Goal: Transaction & Acquisition: Purchase product/service

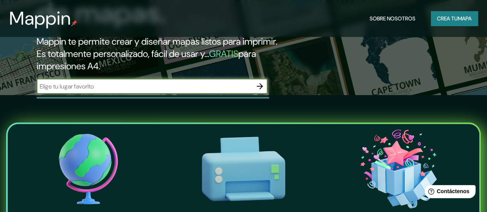
scroll to position [116, 0]
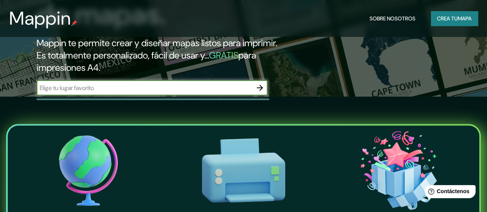
click at [236, 92] on input "text" at bounding box center [145, 88] width 216 height 9
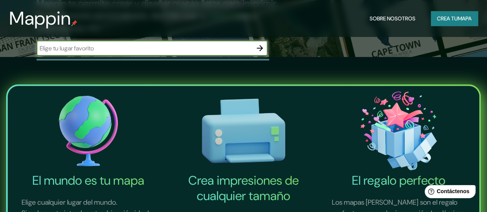
scroll to position [77, 0]
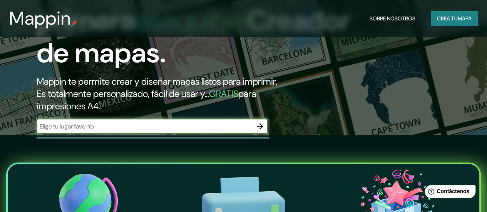
click at [443, 19] on font "Crea tu" at bounding box center [447, 18] width 21 height 7
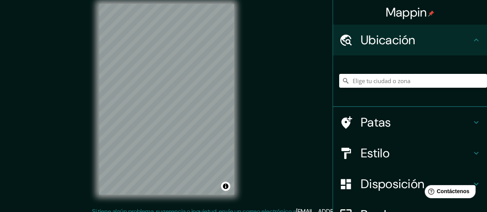
scroll to position [15, 0]
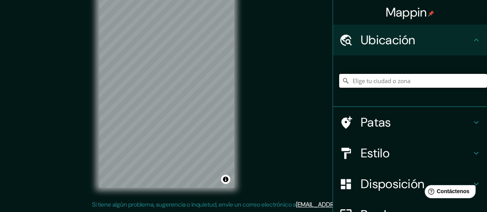
click at [421, 77] on input "Elige tu ciudad o zona" at bounding box center [413, 81] width 148 height 14
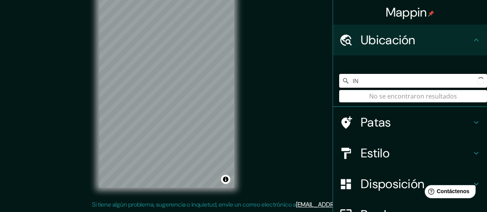
type input "I"
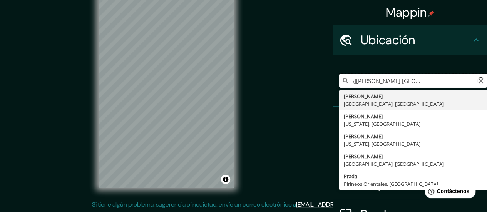
type input "[GEOGRAPHIC_DATA][PERSON_NAME] [GEOGRAPHIC_DATA][PERSON_NAME] [GEOGRAPHIC_DATA]"
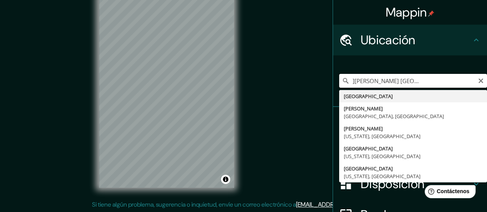
scroll to position [0, 0]
drag, startPoint x: 470, startPoint y: 82, endPoint x: 252, endPoint y: 95, distance: 218.4
click at [252, 95] on div "Mappin Ubicación [GEOGRAPHIC_DATA][PERSON_NAME] [GEOGRAPHIC_DATA][PERSON_NAME] …" at bounding box center [243, 99] width 487 height 228
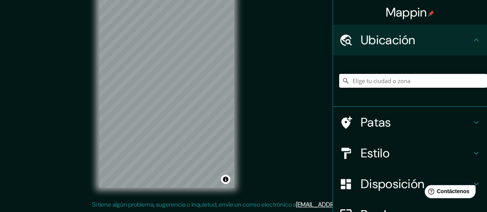
type input "o"
click at [360, 81] on input "[GEOGRAPHIC_DATA]" at bounding box center [413, 81] width 148 height 14
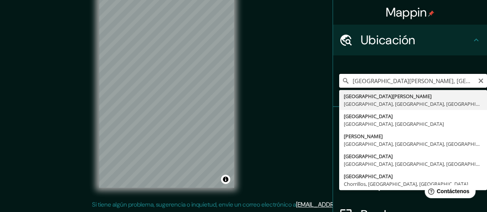
click at [438, 77] on input "[GEOGRAPHIC_DATA][PERSON_NAME], [GEOGRAPHIC_DATA], [GEOGRAPHIC_DATA], [GEOGRAPH…" at bounding box center [413, 81] width 148 height 14
drag, startPoint x: 440, startPoint y: 80, endPoint x: 468, endPoint y: 88, distance: 28.4
click at [468, 88] on div "[GEOGRAPHIC_DATA][PERSON_NAME], [GEOGRAPHIC_DATA], [GEOGRAPHIC_DATA], [GEOGRAPH…" at bounding box center [413, 81] width 148 height 39
click at [466, 83] on input "[GEOGRAPHIC_DATA][PERSON_NAME], [GEOGRAPHIC_DATA], [GEOGRAPHIC_DATA], [GEOGRAPH…" at bounding box center [413, 81] width 148 height 14
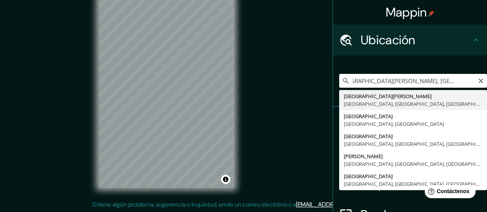
scroll to position [0, 19]
type input "[GEOGRAPHIC_DATA][PERSON_NAME], [GEOGRAPHIC_DATA], [GEOGRAPHIC_DATA], [GEOGRAPH…"
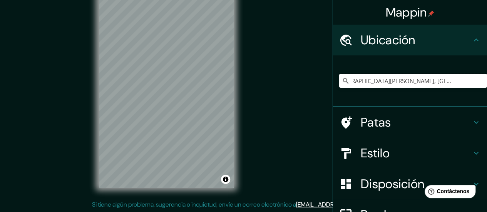
scroll to position [0, 0]
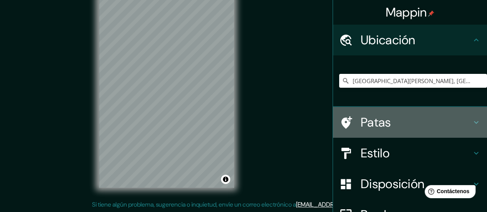
click at [361, 119] on font "Patas" at bounding box center [376, 122] width 30 height 16
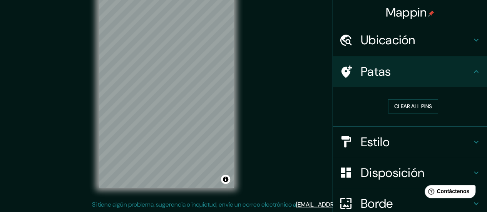
click at [366, 135] on font "Estilo" at bounding box center [375, 142] width 29 height 16
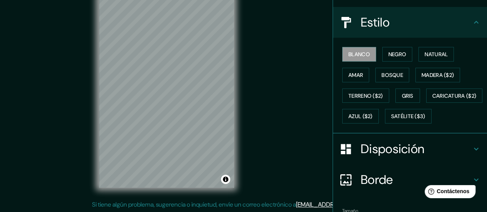
scroll to position [79, 0]
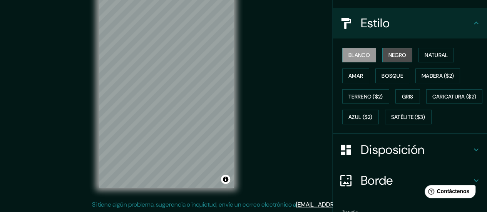
click at [401, 55] on font "Negro" at bounding box center [398, 55] width 18 height 7
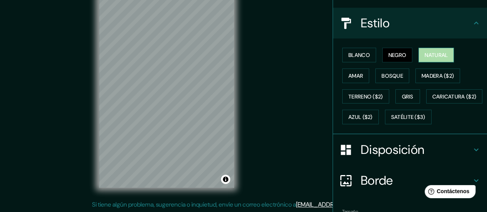
click at [425, 56] on font "Natural" at bounding box center [436, 55] width 23 height 7
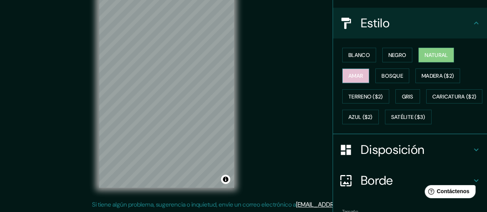
click at [349, 76] on font "Amar" at bounding box center [356, 75] width 15 height 7
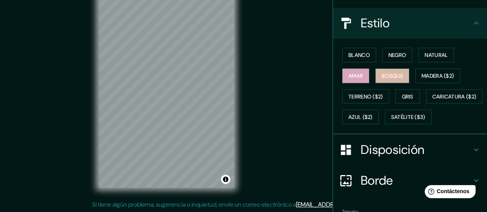
click at [394, 78] on font "Bosque" at bounding box center [393, 75] width 22 height 7
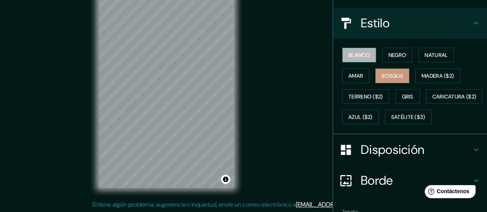
click at [357, 55] on font "Blanco" at bounding box center [360, 55] width 22 height 7
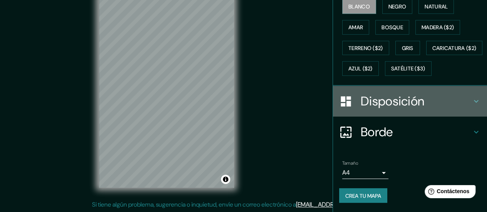
click at [463, 104] on h4 "Disposición" at bounding box center [416, 101] width 111 height 15
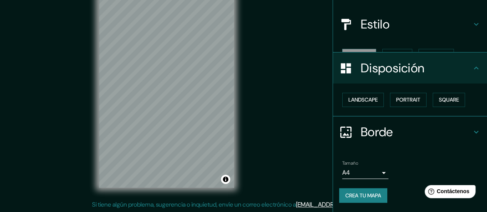
scroll to position [65, 0]
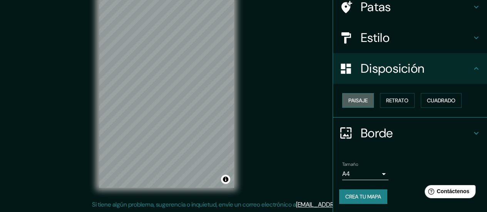
click at [359, 97] on font "Paisaje" at bounding box center [358, 100] width 19 height 7
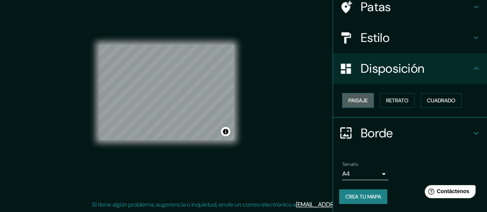
click at [359, 97] on font "Paisaje" at bounding box center [358, 100] width 19 height 7
click at [381, 97] on button "Retrato" at bounding box center [397, 100] width 35 height 15
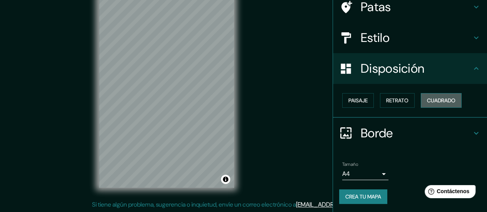
click at [427, 101] on font "Cuadrado" at bounding box center [441, 100] width 28 height 7
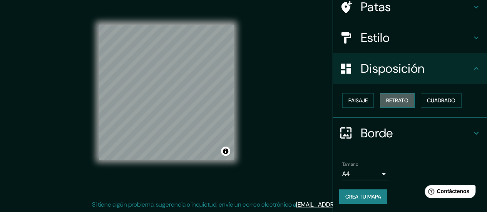
click at [399, 100] on font "Retrato" at bounding box center [397, 100] width 22 height 7
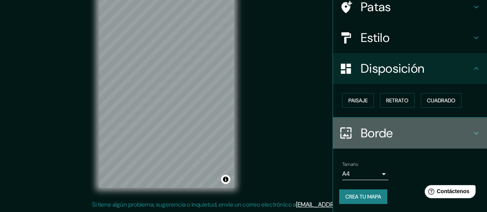
click at [363, 139] on font "Borde" at bounding box center [377, 133] width 32 height 16
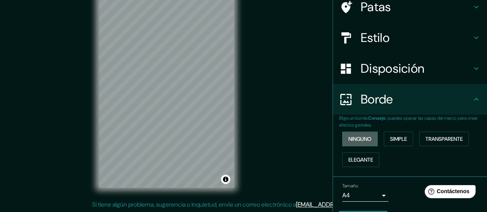
click at [357, 138] on font "Ninguno" at bounding box center [360, 139] width 23 height 7
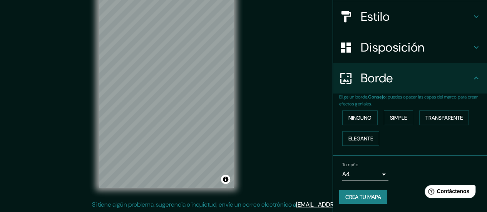
scroll to position [0, 0]
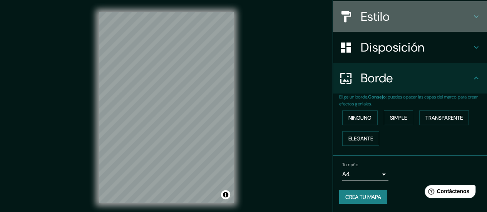
click at [456, 15] on h4 "Estilo" at bounding box center [416, 16] width 111 height 15
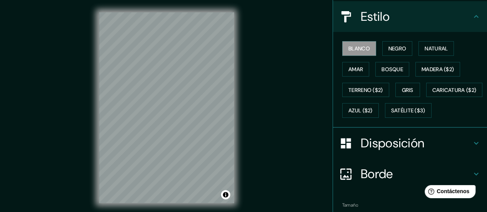
click at [237, 62] on div "© Mapbox © OpenStreetMap Improve this map" at bounding box center [167, 108] width 160 height 216
click at [243, 61] on div "© Mapbox © OpenStreetMap Improve this map" at bounding box center [167, 108] width 160 height 216
